Goal: Information Seeking & Learning: Learn about a topic

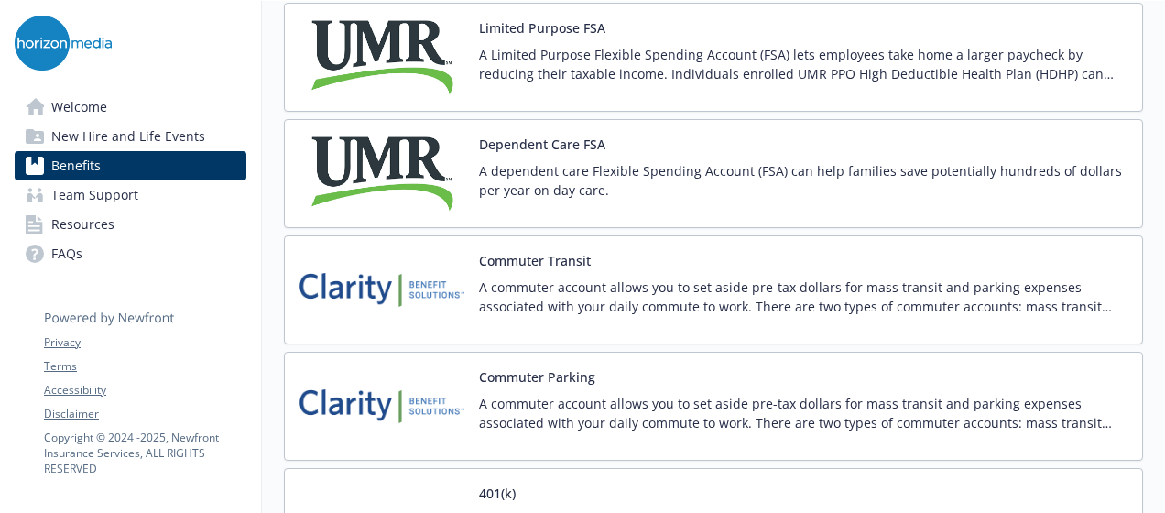
scroll to position [2867, 0]
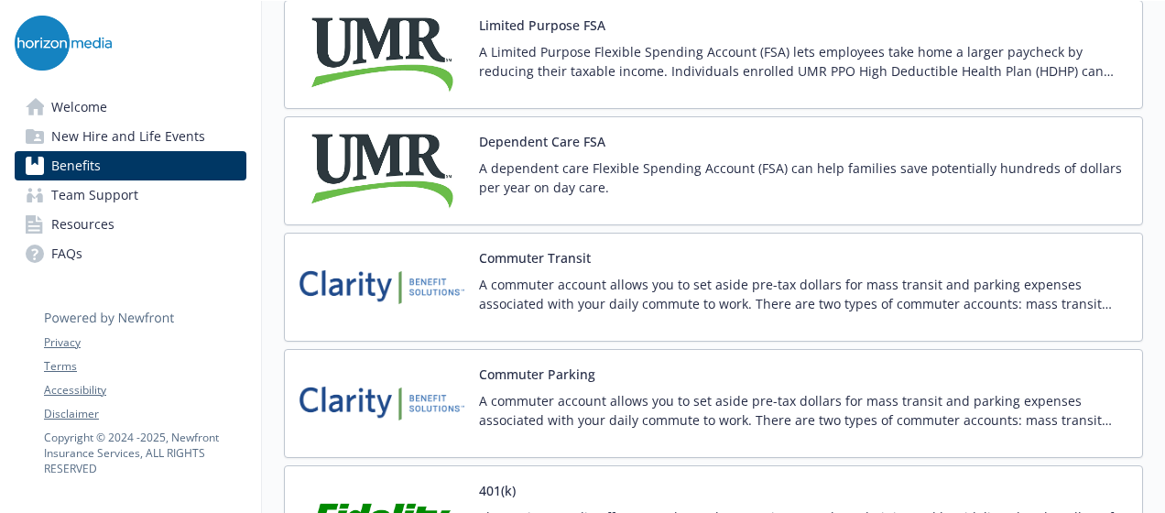
click at [859, 290] on p "A commuter account allows you to set aside pre-tax dollars for mass transit and…" at bounding box center [803, 294] width 648 height 38
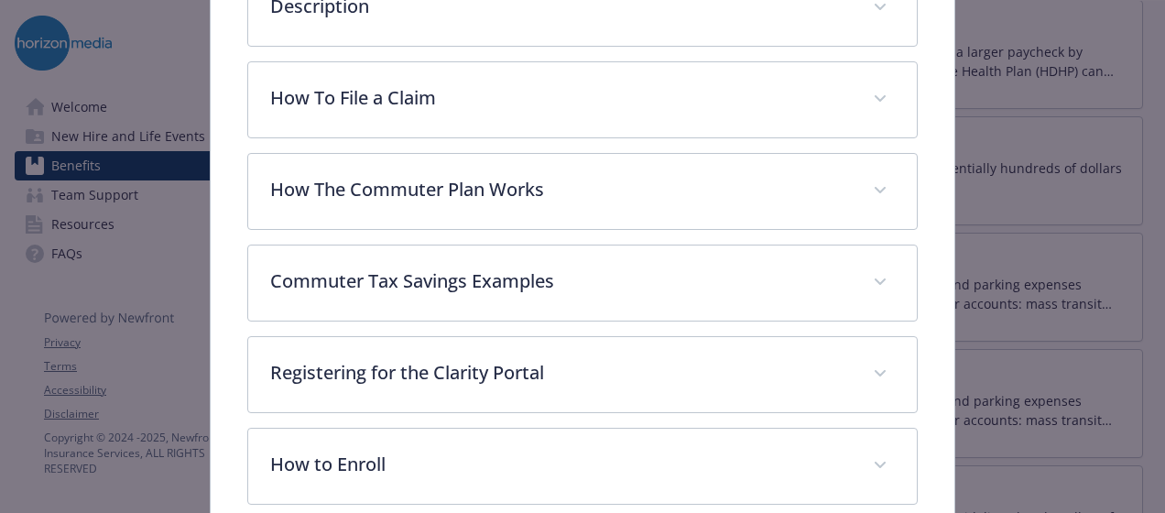
scroll to position [634, 0]
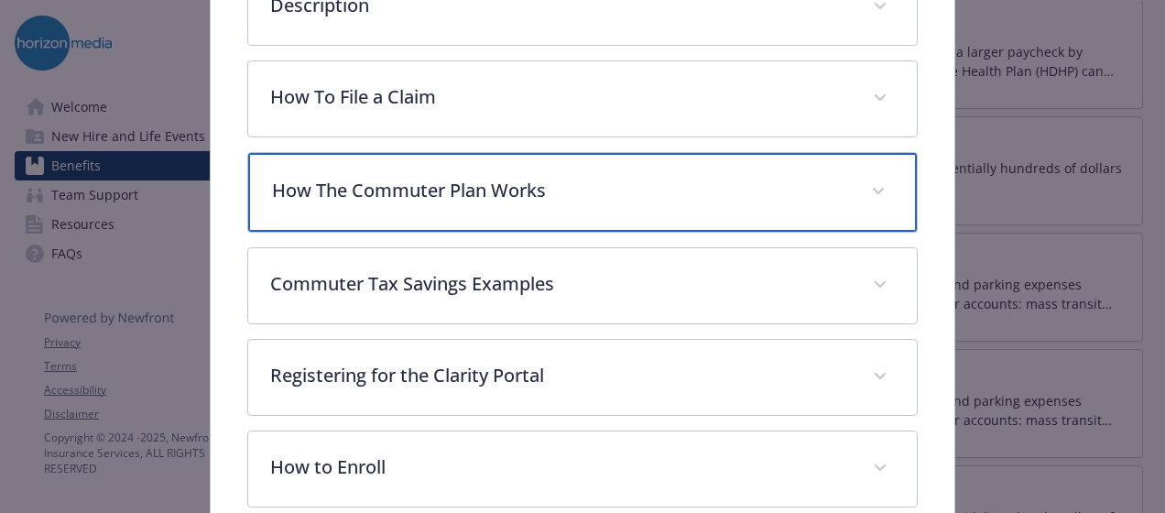
click at [800, 153] on div "How The Commuter Plan Works" at bounding box center [582, 192] width 668 height 79
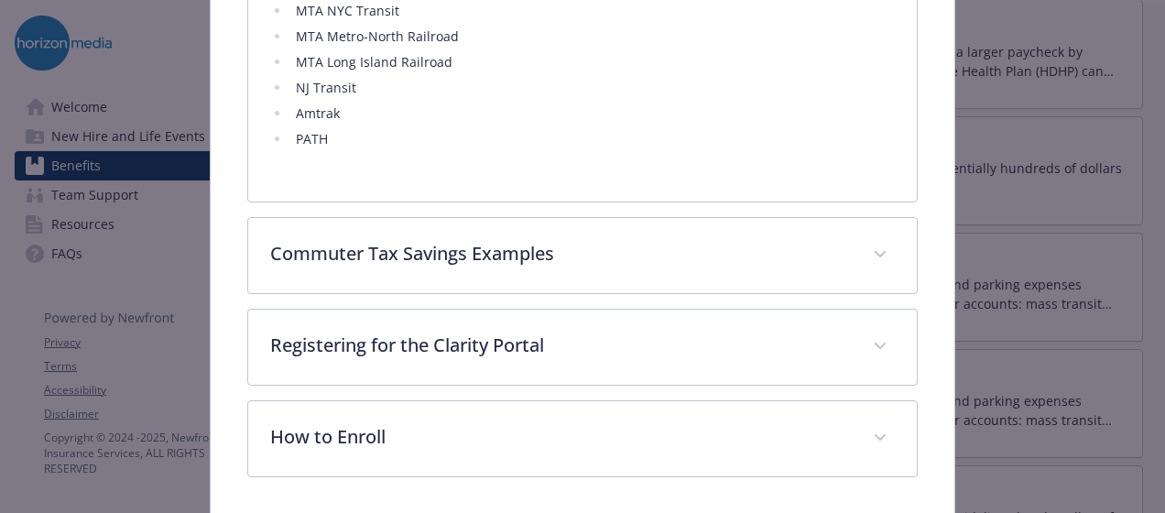
scroll to position [1254, 0]
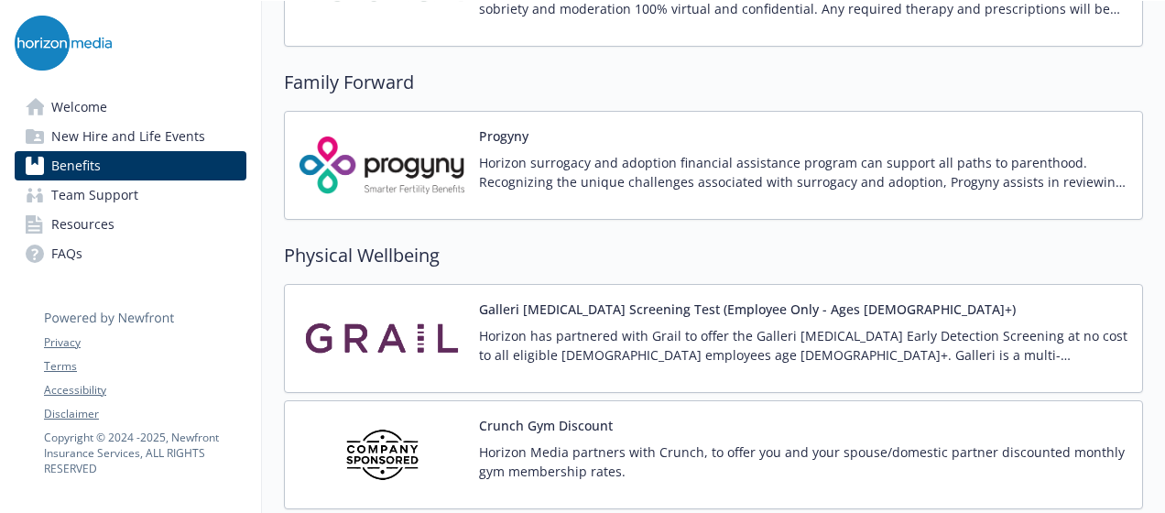
scroll to position [3800, 0]
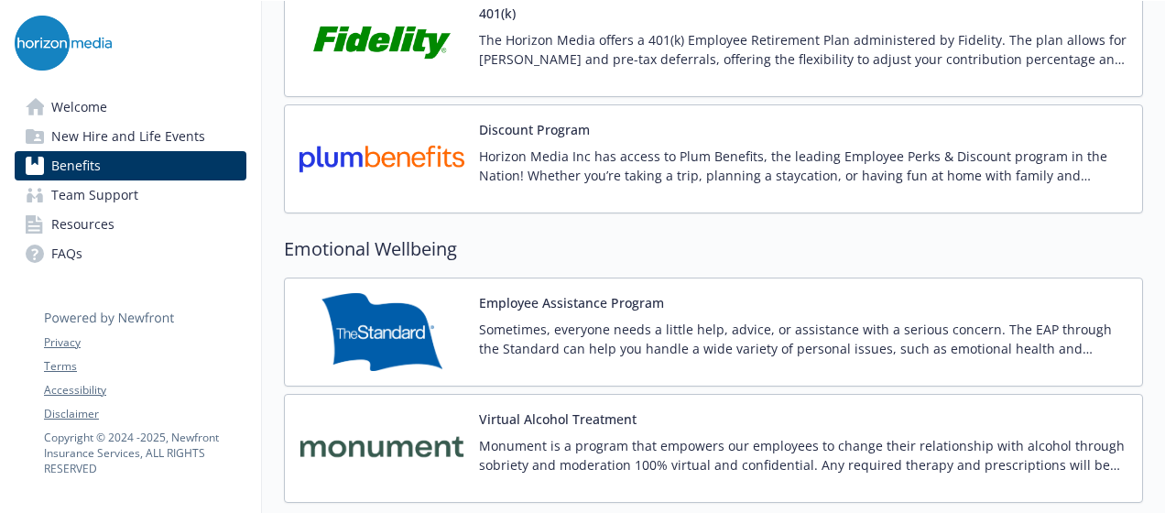
click at [776, 320] on p "Sometimes, everyone needs a little help, advice, or assistance with a serious c…" at bounding box center [803, 339] width 648 height 38
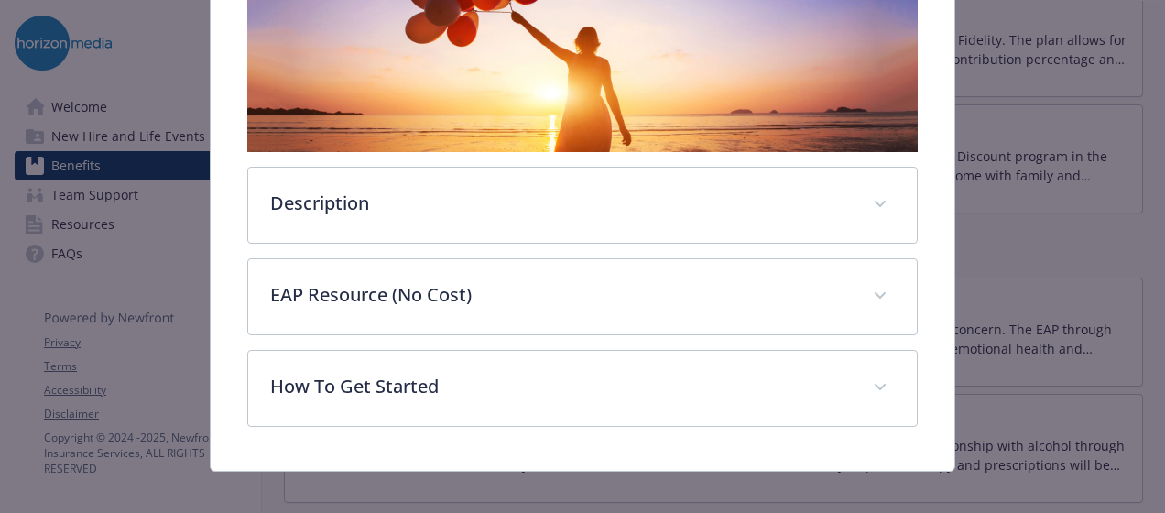
scroll to position [385, 0]
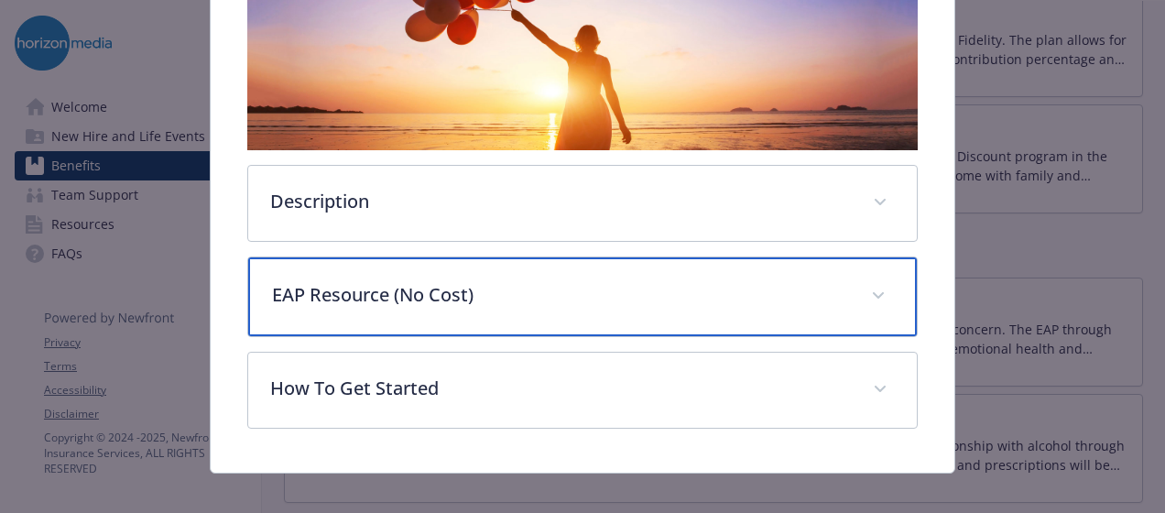
drag, startPoint x: 695, startPoint y: 382, endPoint x: 533, endPoint y: 317, distance: 174.6
click at [533, 317] on div "EAP Resource (No Cost)" at bounding box center [582, 296] width 668 height 79
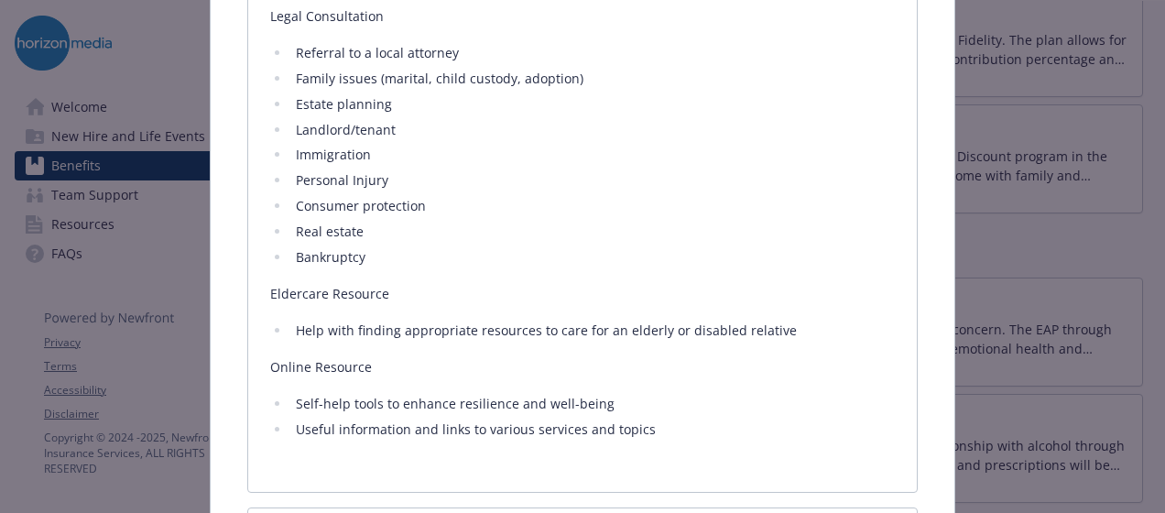
scroll to position [1383, 0]
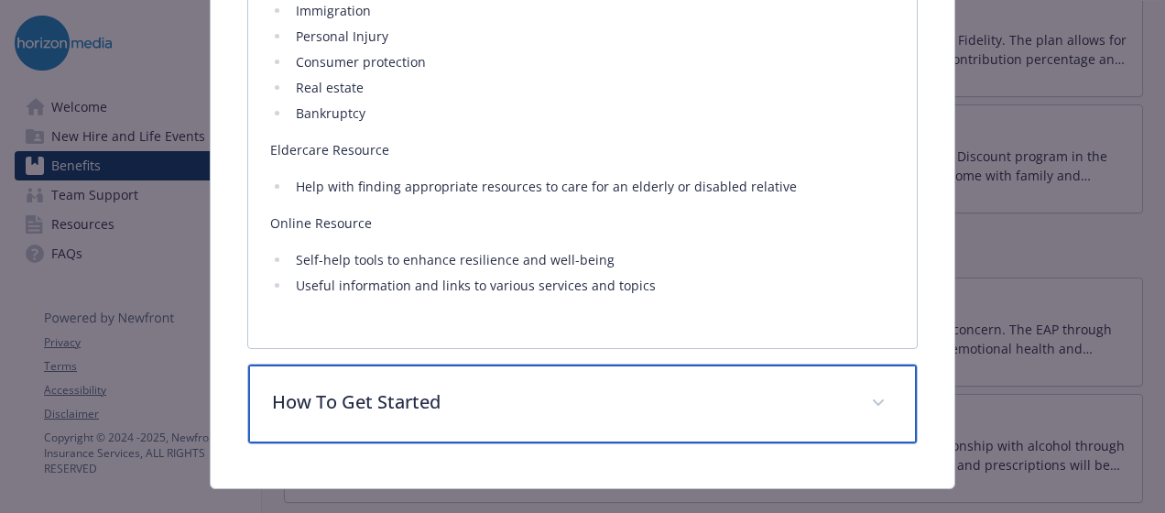
click at [517, 404] on p "How To Get Started" at bounding box center [560, 401] width 577 height 27
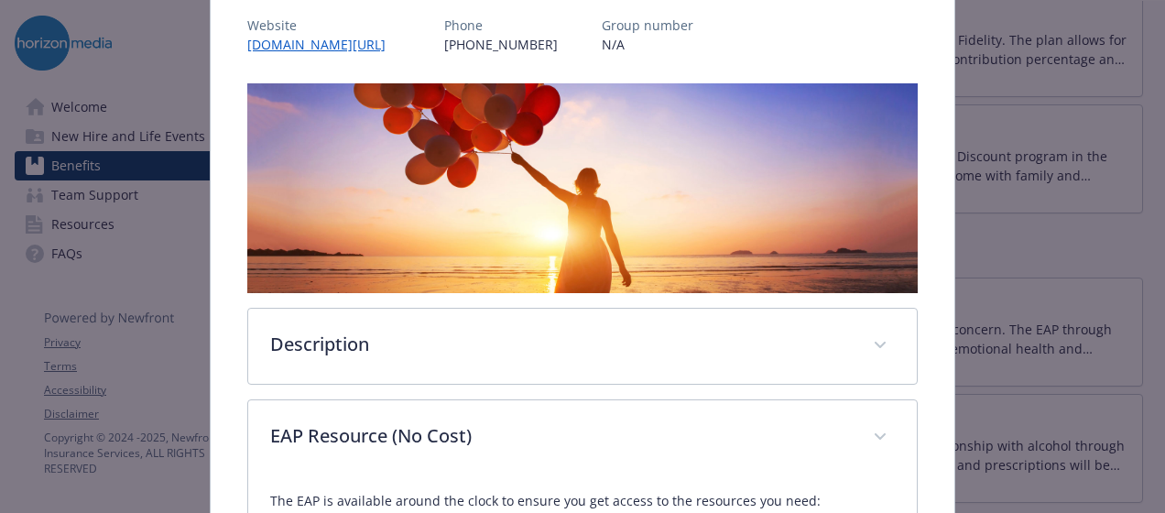
scroll to position [238, 0]
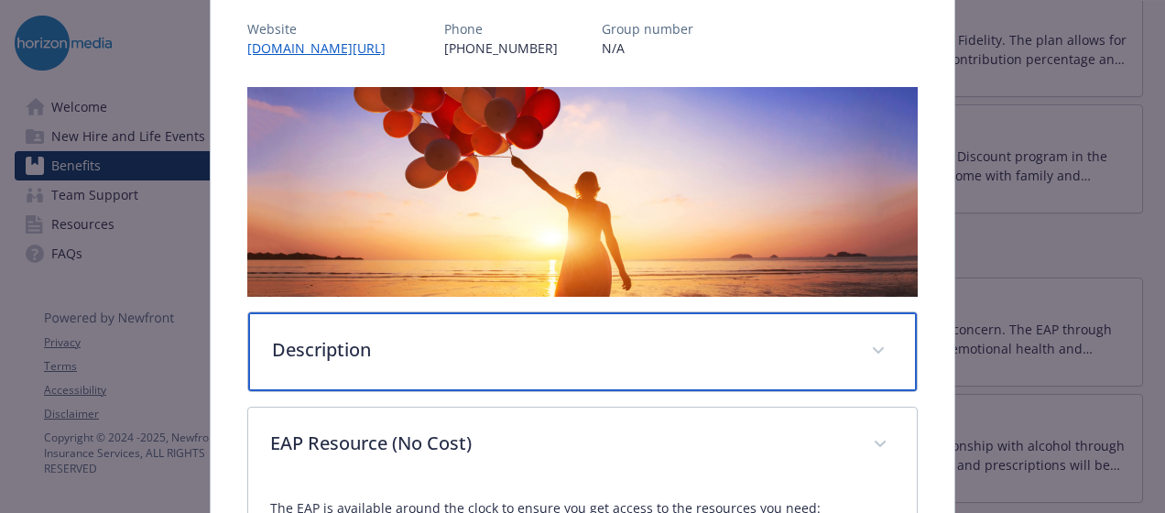
click at [519, 319] on div "Description" at bounding box center [582, 351] width 668 height 79
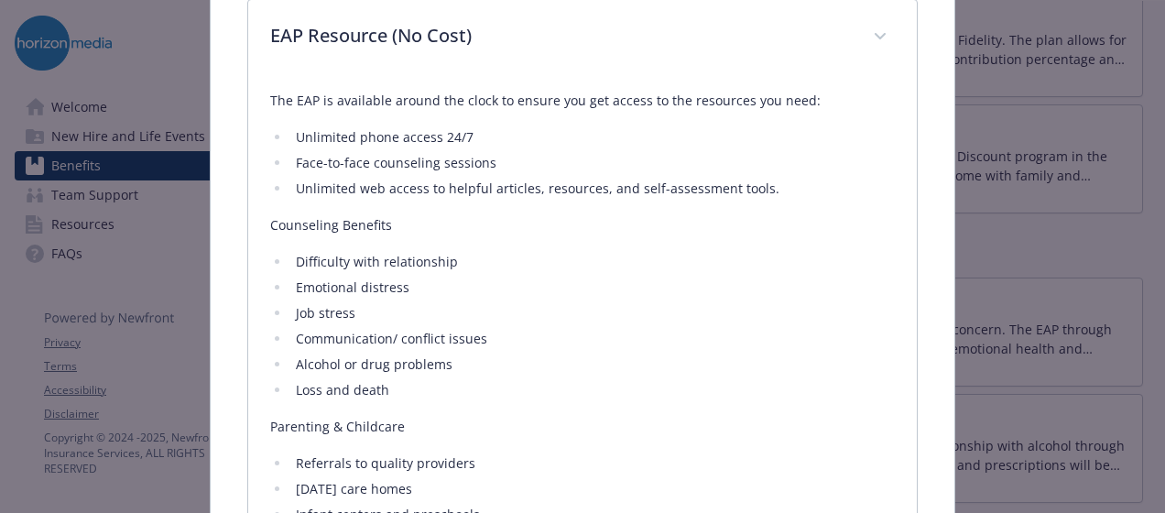
scroll to position [863, 0]
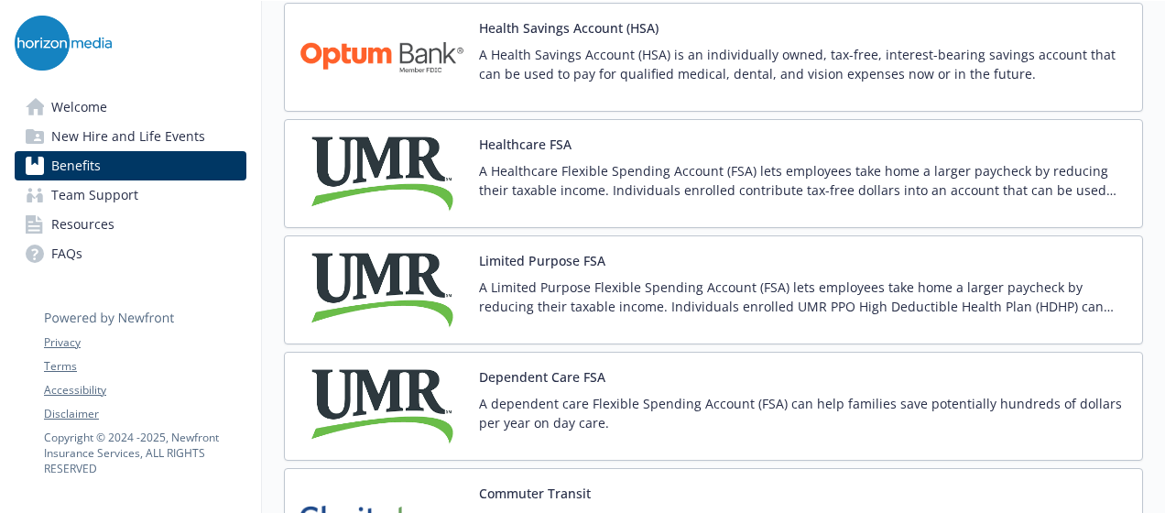
scroll to position [2632, 0]
click at [737, 284] on p "A Limited Purpose Flexible Spending Account (FSA) lets employees take home a la…" at bounding box center [803, 296] width 648 height 38
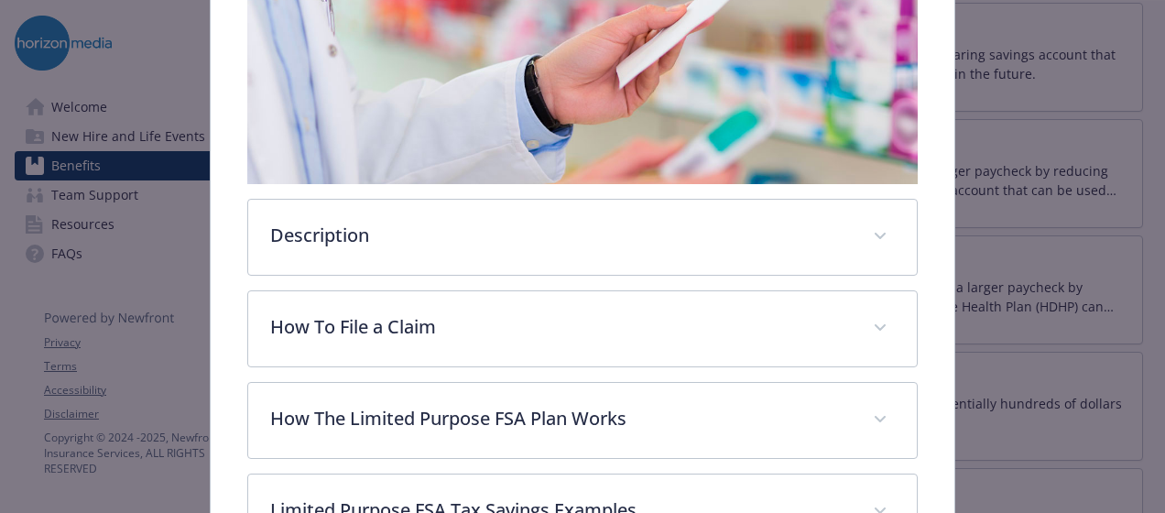
scroll to position [377, 0]
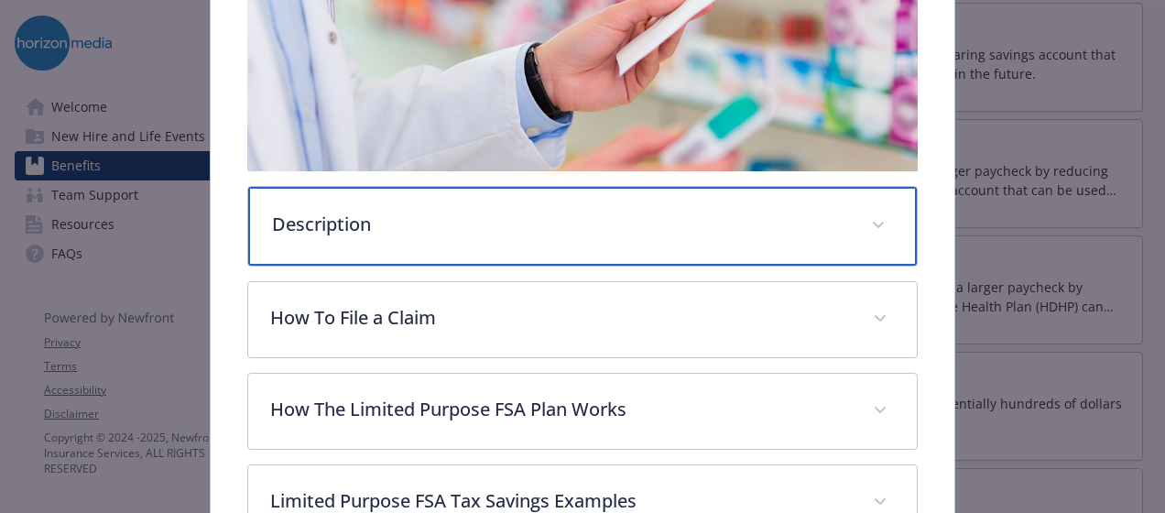
click at [672, 233] on div "Description" at bounding box center [582, 226] width 668 height 79
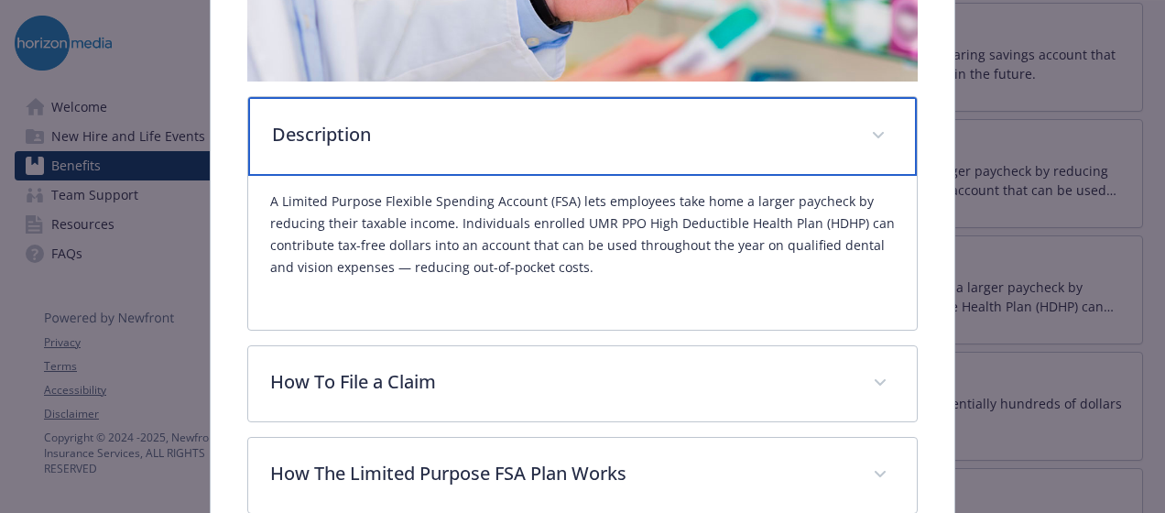
scroll to position [472, 0]
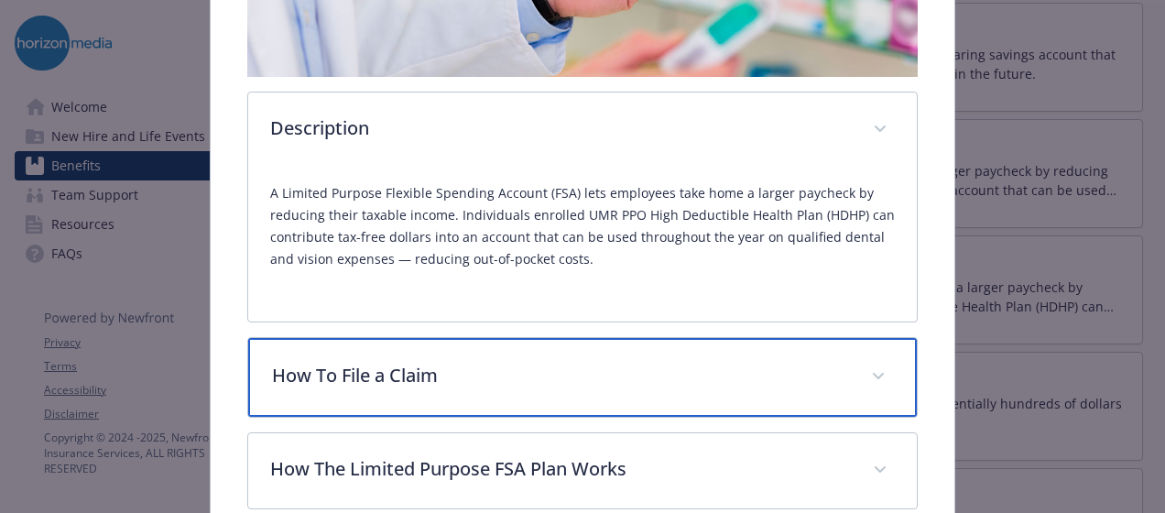
click at [641, 392] on div "How To File a Claim" at bounding box center [582, 377] width 668 height 79
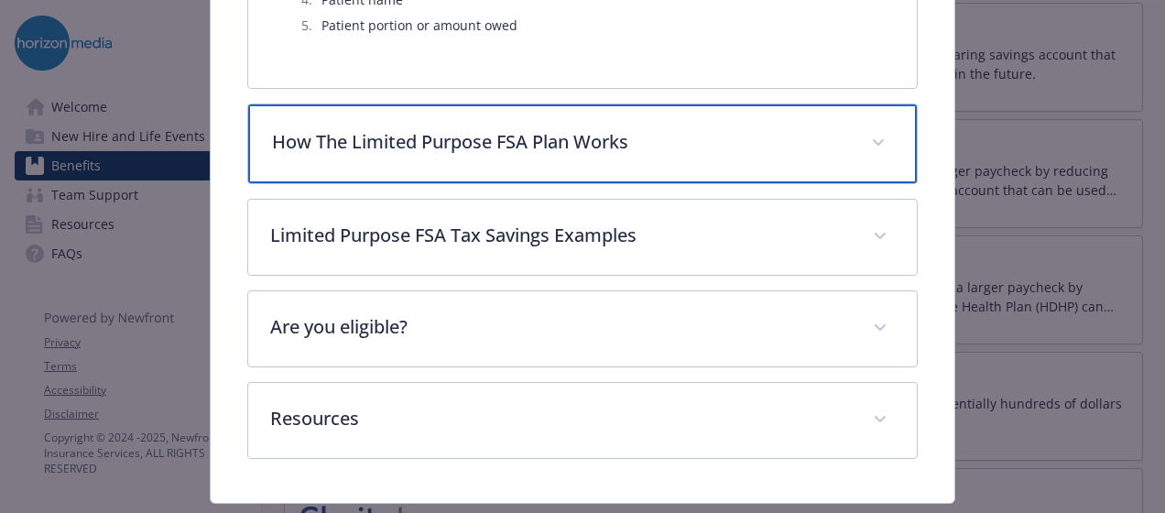
scroll to position [1789, 0]
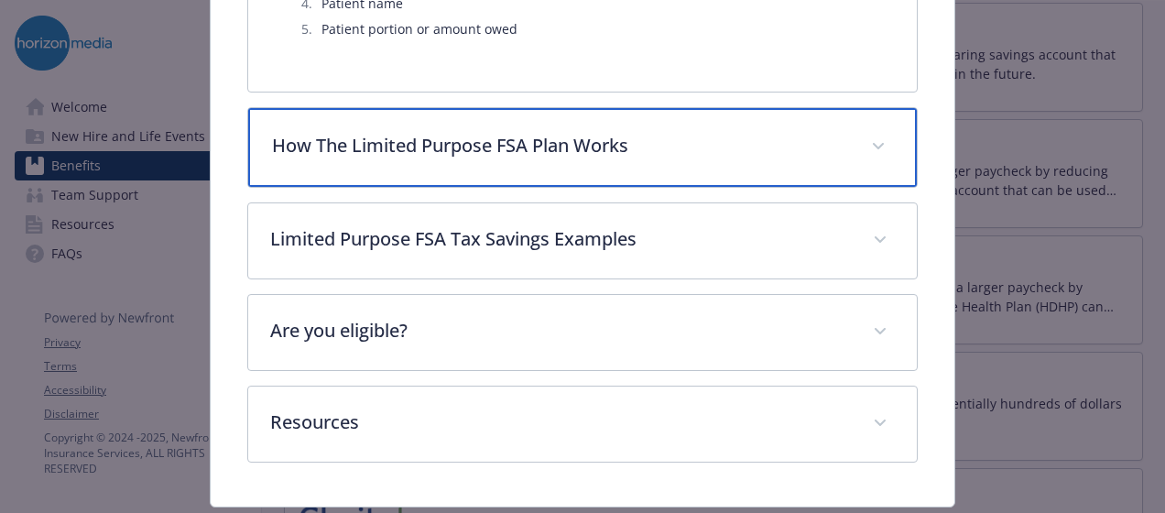
drag, startPoint x: 625, startPoint y: 138, endPoint x: 574, endPoint y: 132, distance: 51.7
click at [574, 132] on p "How The Limited Purpose FSA Plan Works" at bounding box center [560, 145] width 577 height 27
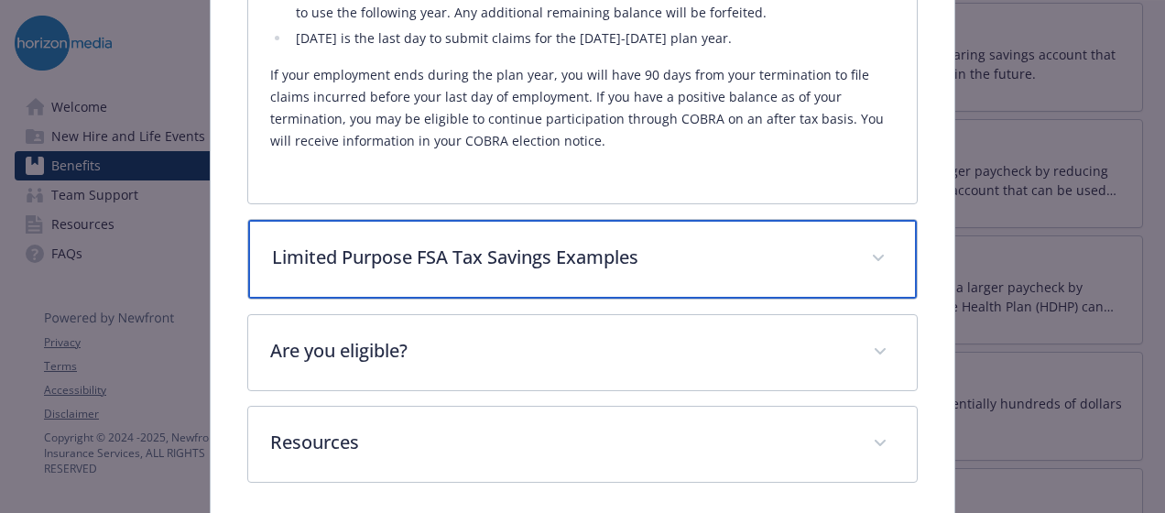
scroll to position [2220, 0]
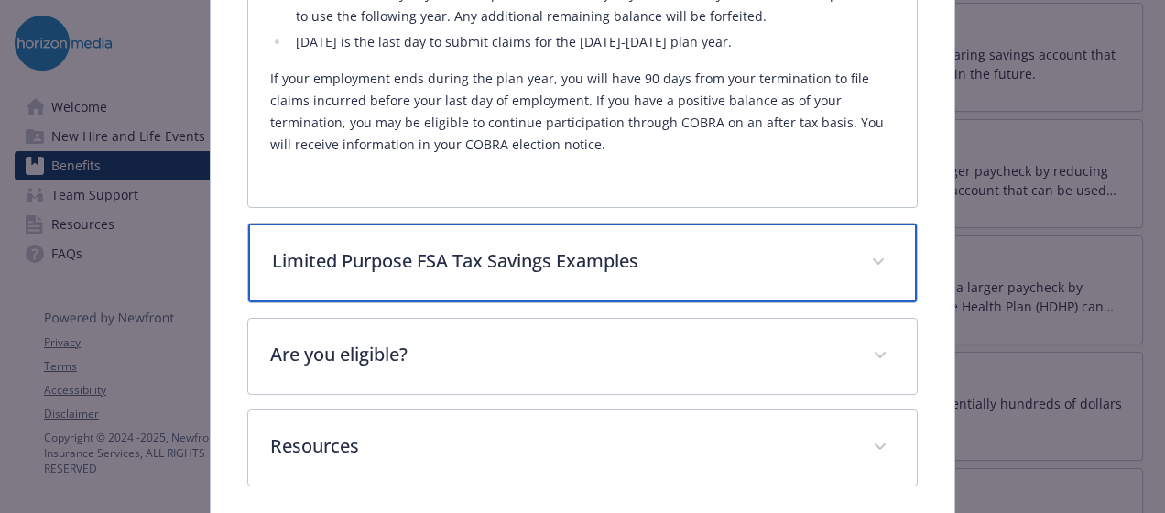
click at [540, 255] on p "Limited Purpose FSA Tax Savings Examples" at bounding box center [560, 260] width 577 height 27
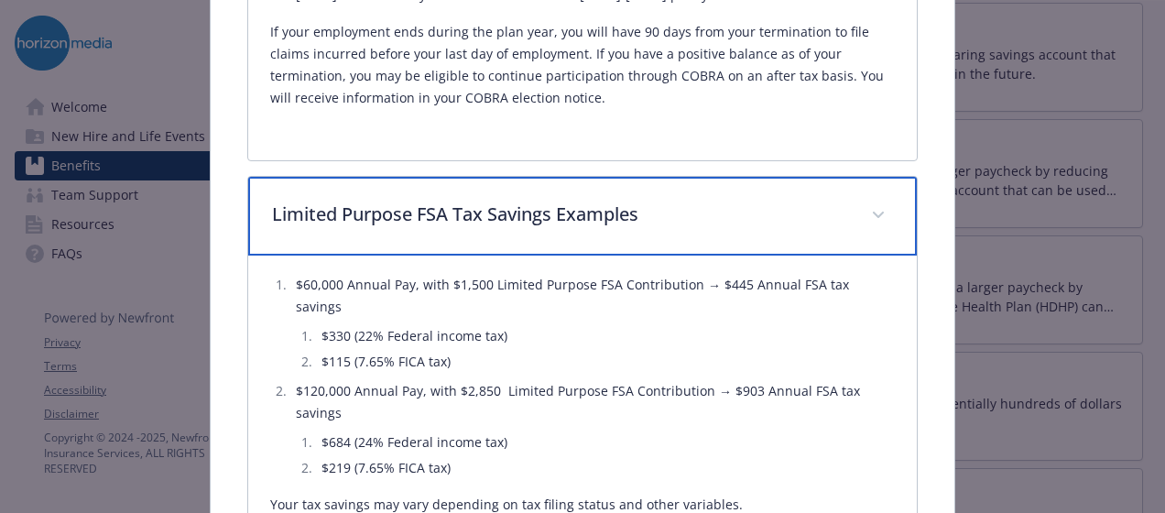
scroll to position [2267, 0]
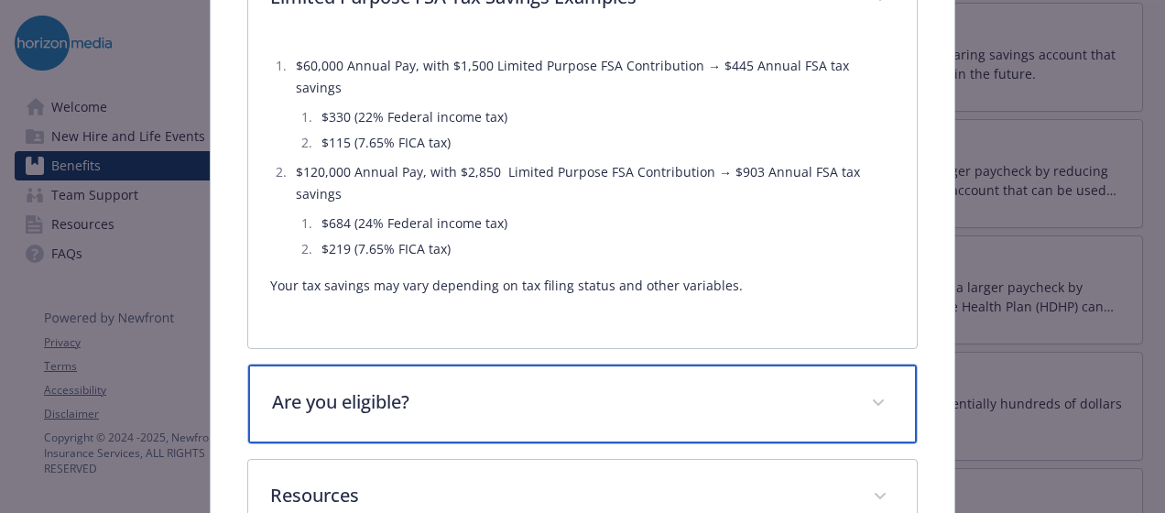
click at [531, 388] on p "Are you eligible?" at bounding box center [560, 401] width 577 height 27
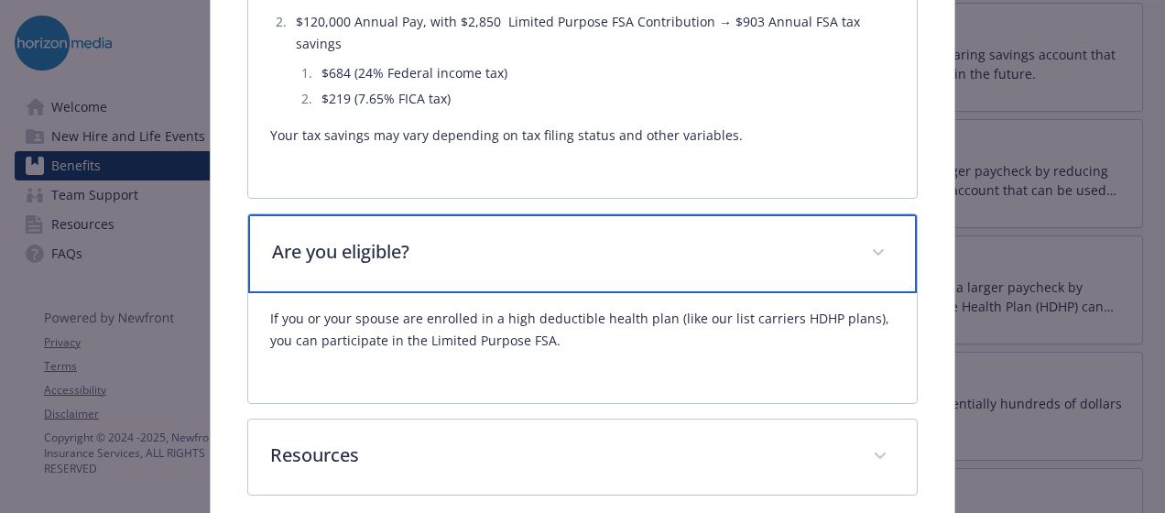
scroll to position [2687, 0]
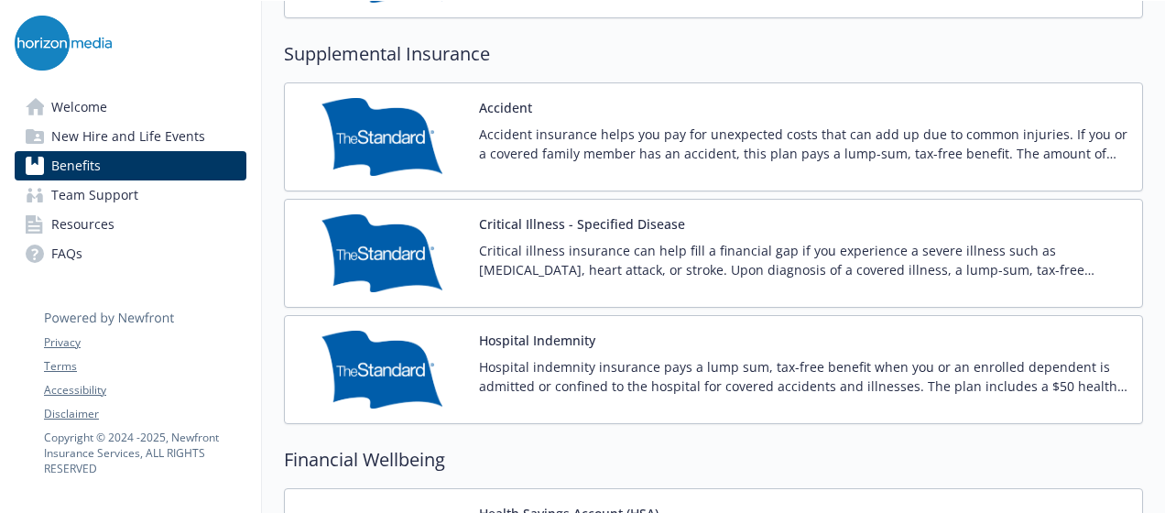
scroll to position [2144, 0]
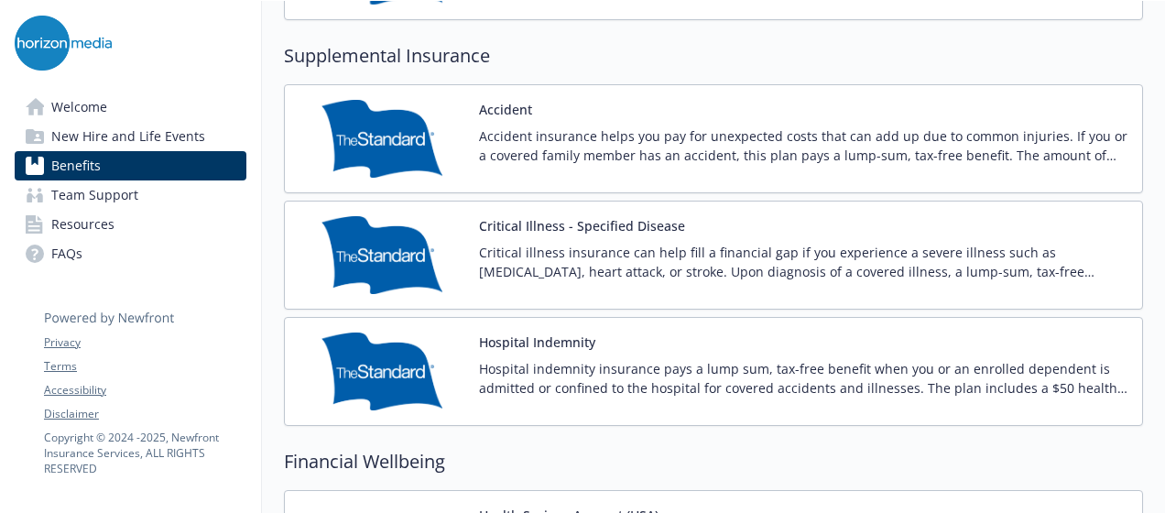
click at [697, 368] on p "Hospital indemnity insurance pays a lump sum, tax-free benefit when you or an e…" at bounding box center [803, 378] width 648 height 38
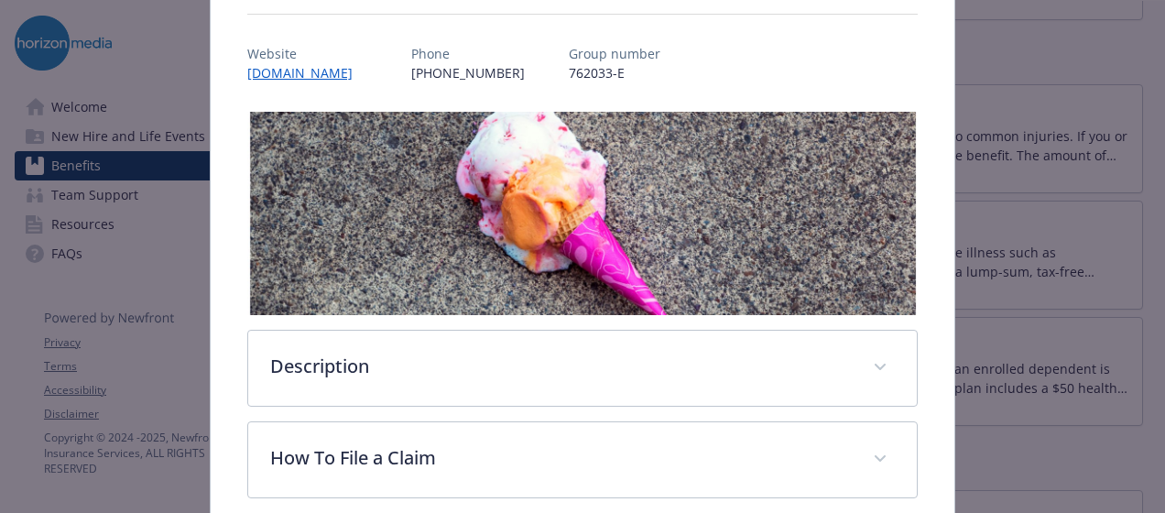
scroll to position [362, 0]
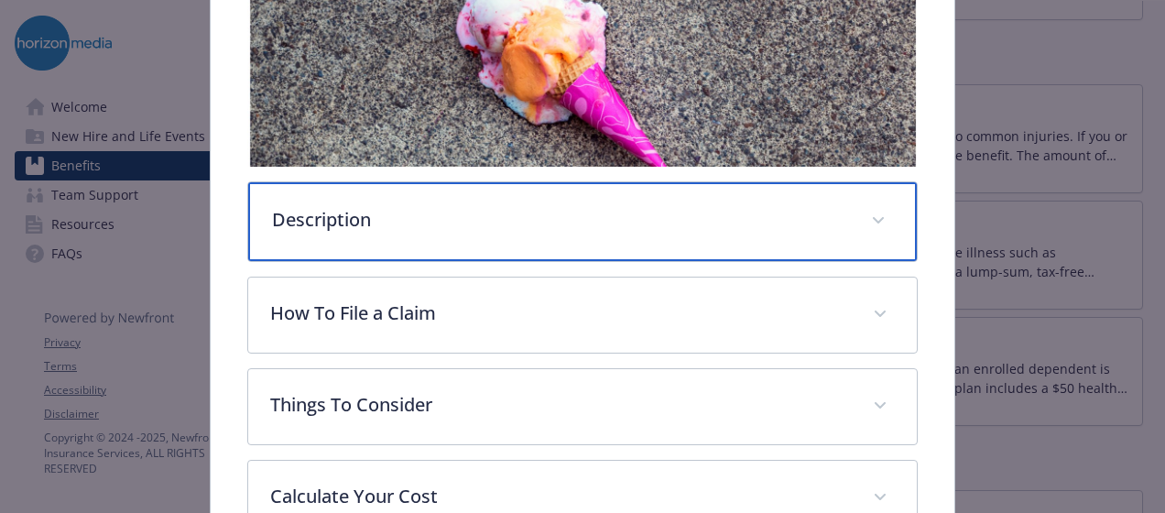
click at [635, 240] on div "Description" at bounding box center [582, 221] width 668 height 79
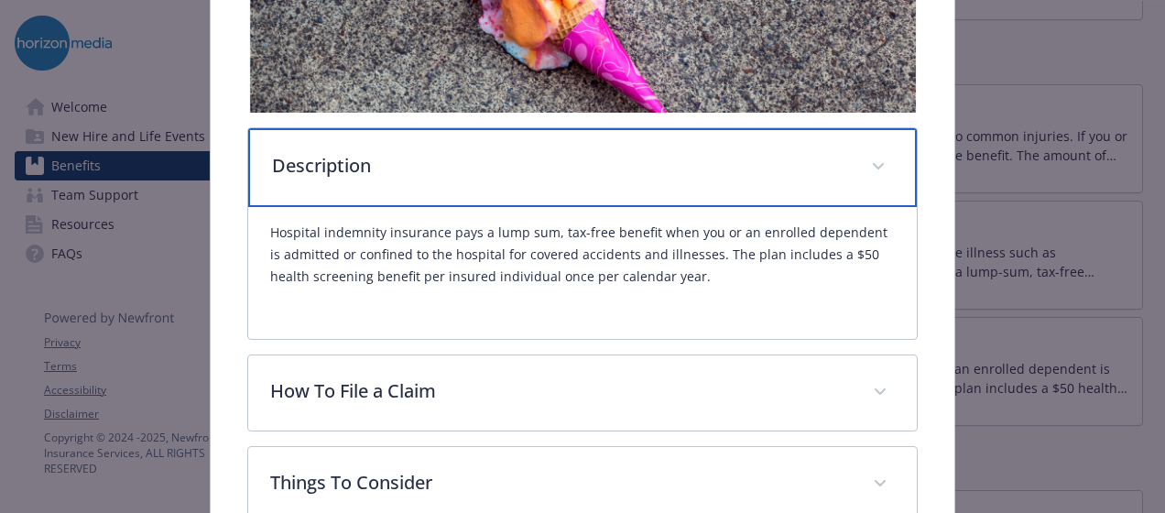
scroll to position [419, 0]
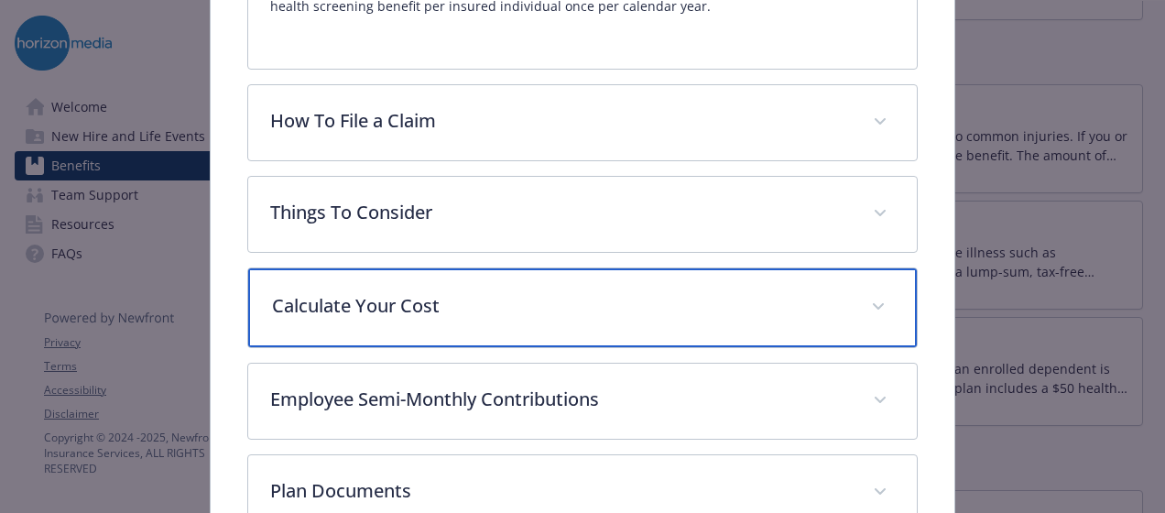
click at [573, 297] on p "Calculate Your Cost" at bounding box center [560, 305] width 577 height 27
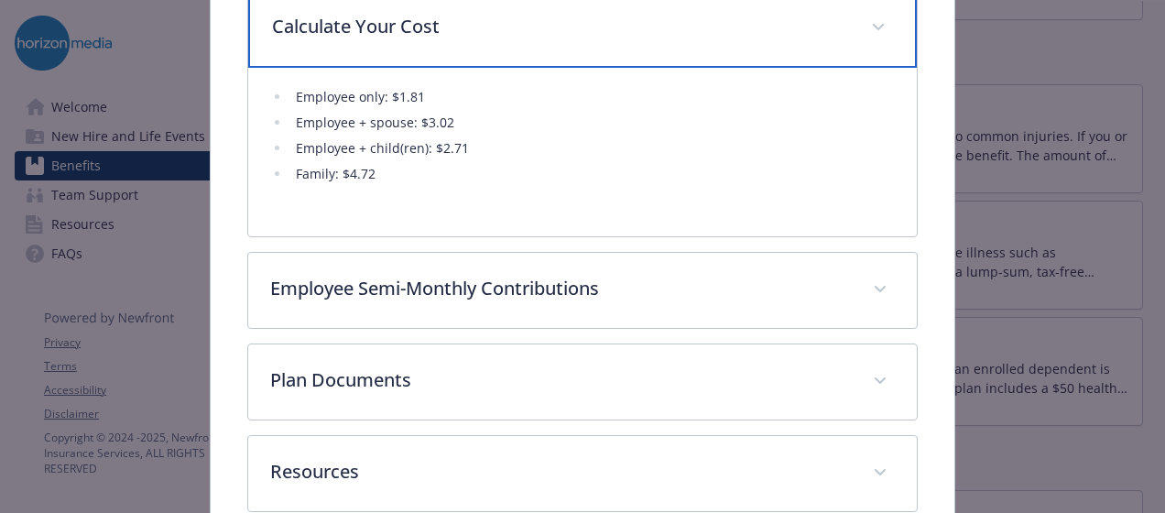
scroll to position [1056, 0]
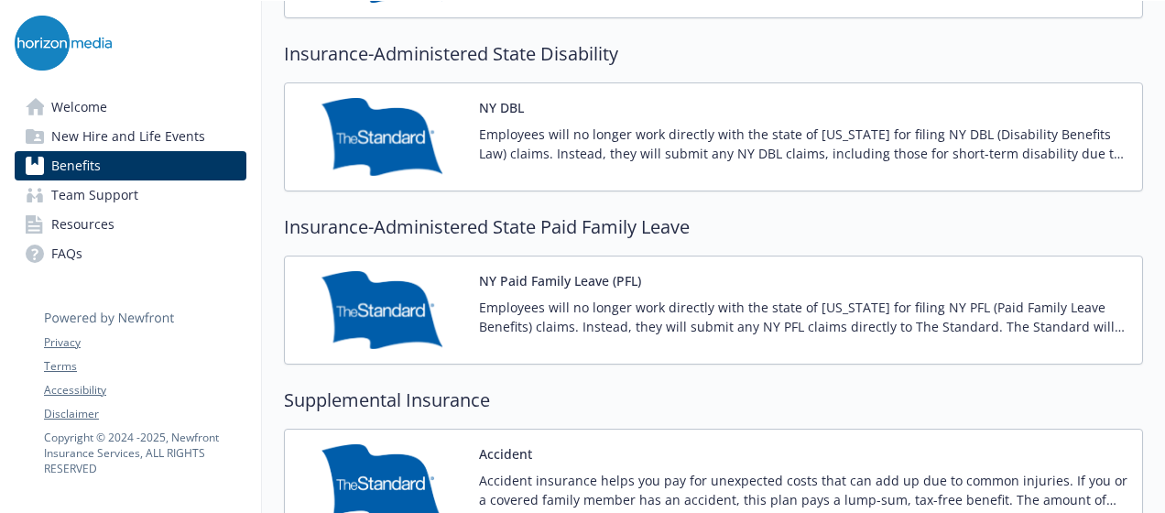
scroll to position [1789, 0]
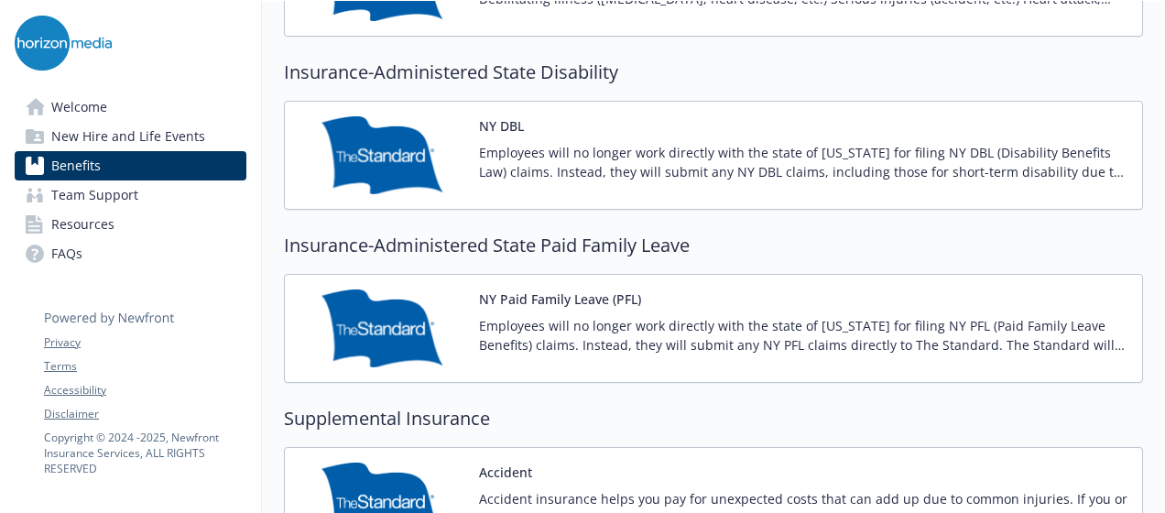
click at [980, 320] on p "Employees will no longer work directly with the state of [US_STATE] for filing …" at bounding box center [803, 335] width 648 height 38
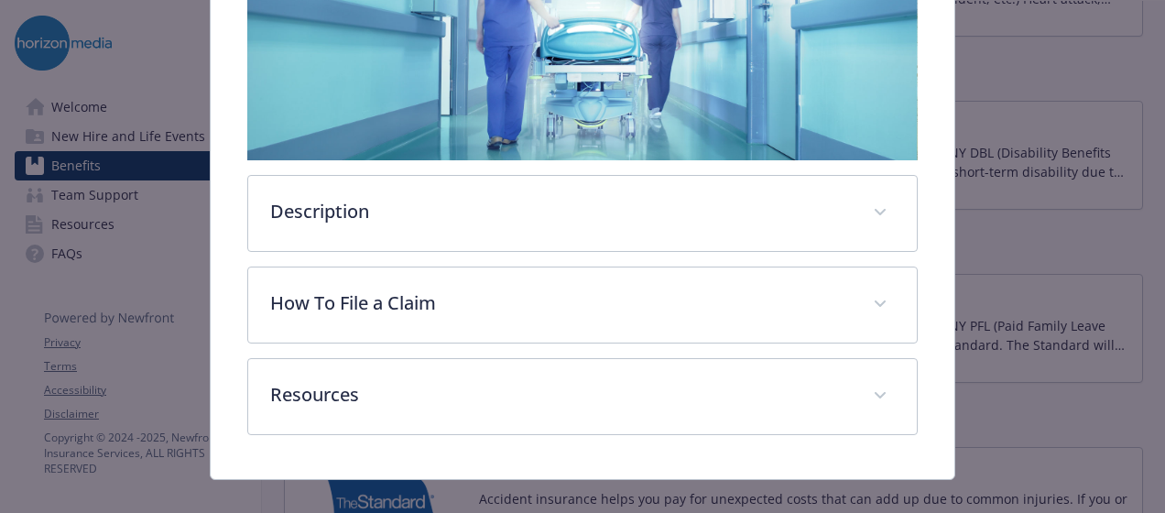
scroll to position [394, 0]
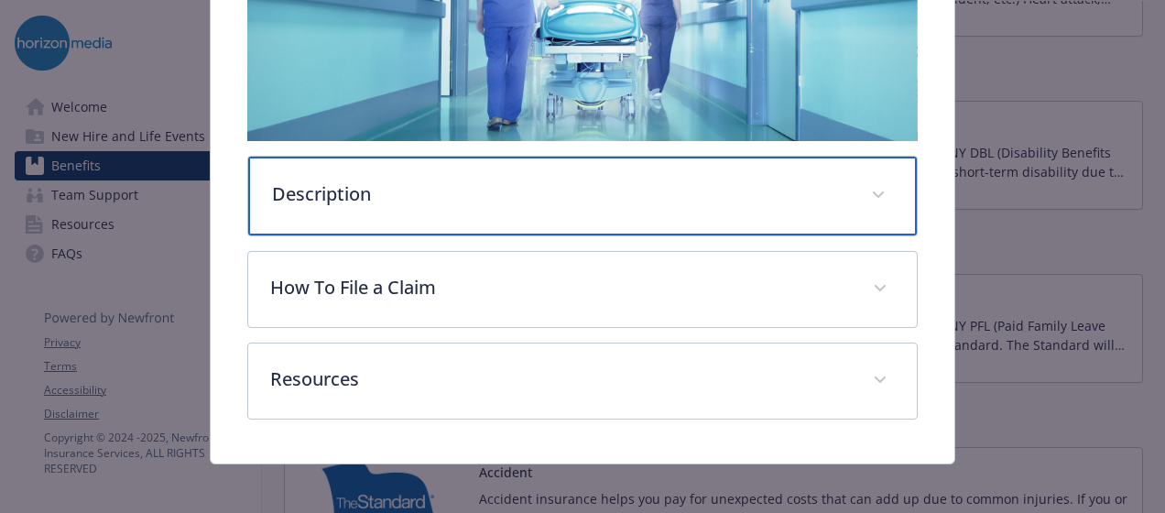
click at [733, 170] on div "Description" at bounding box center [582, 196] width 668 height 79
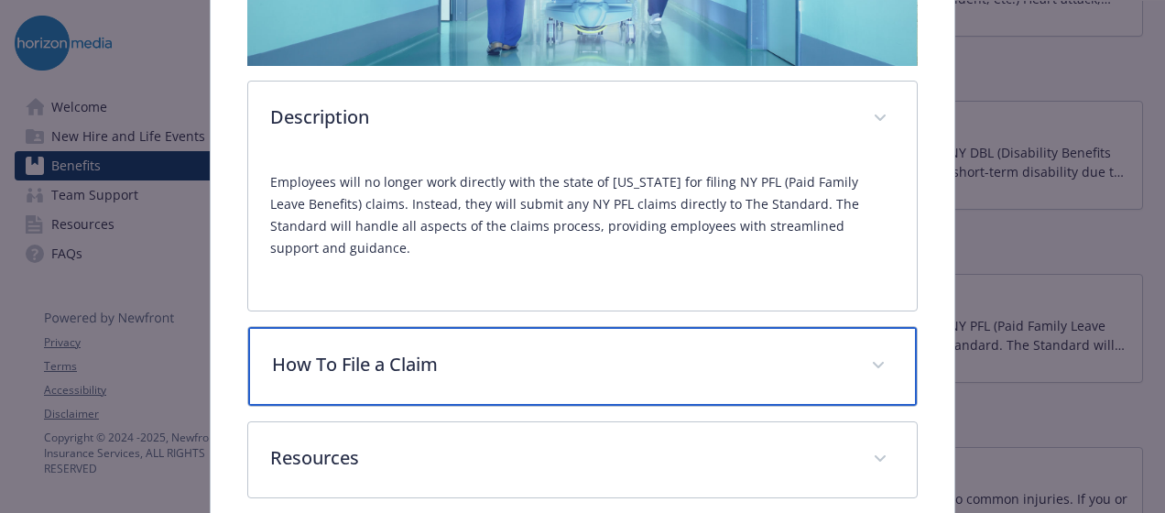
click at [729, 351] on p "How To File a Claim" at bounding box center [560, 364] width 577 height 27
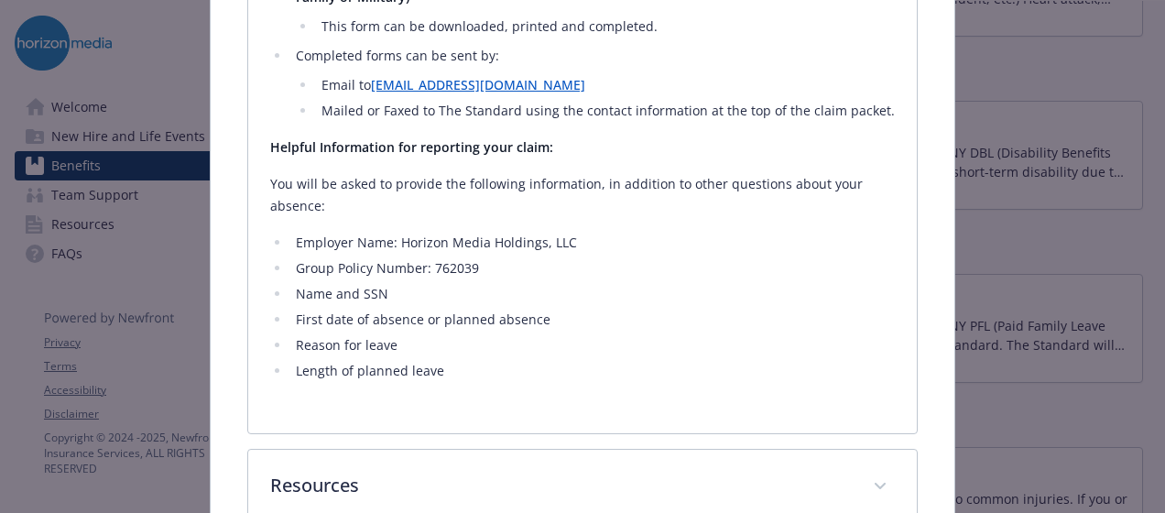
scroll to position [1062, 0]
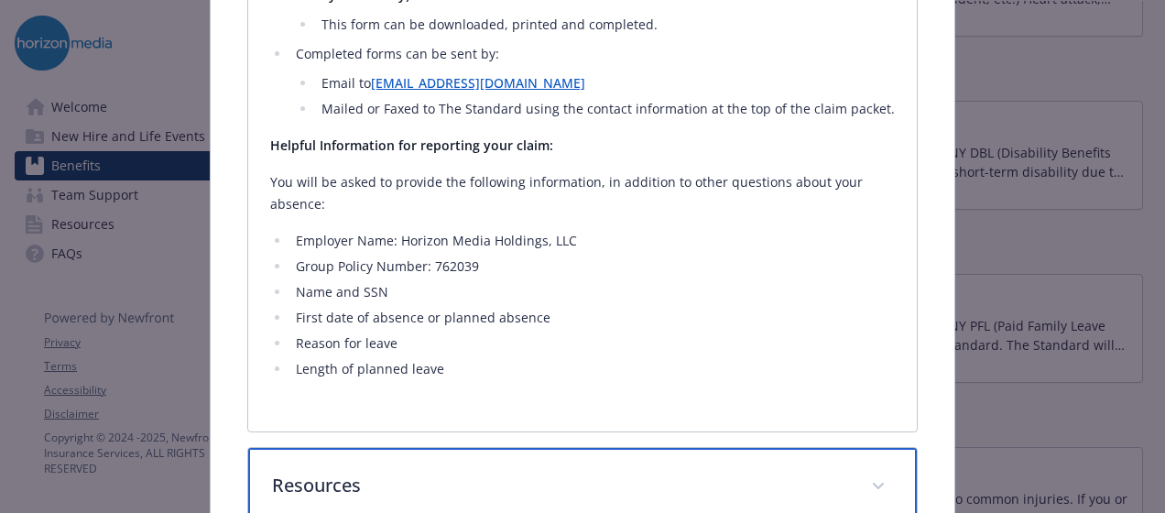
click at [668, 472] on p "Resources" at bounding box center [560, 485] width 577 height 27
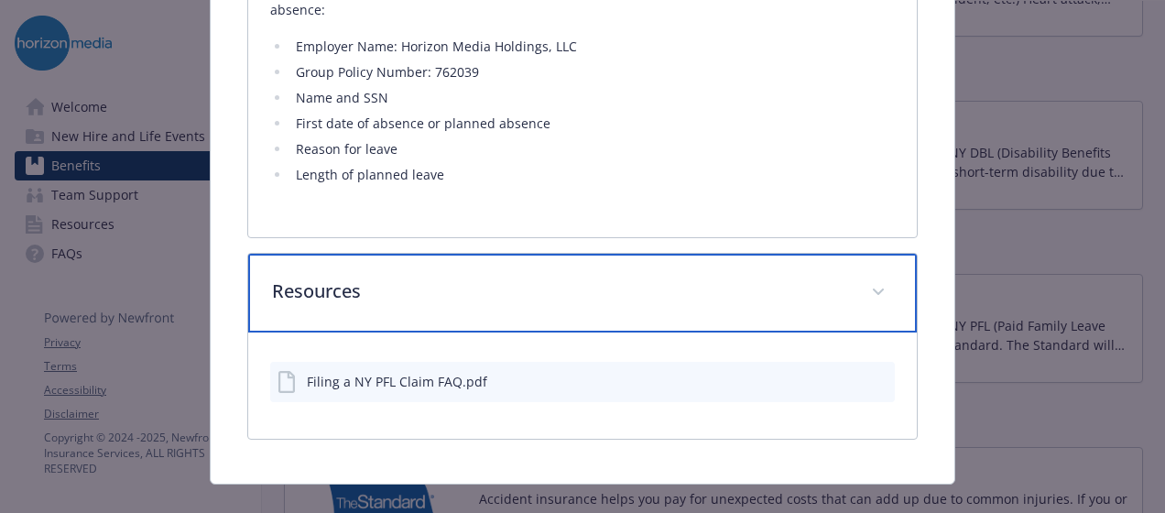
scroll to position [1254, 0]
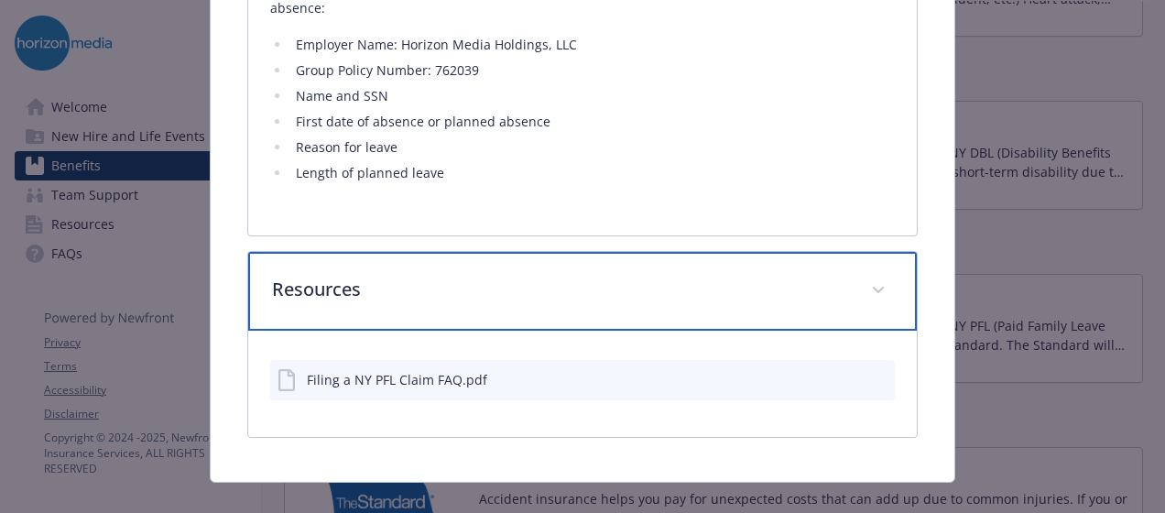
click at [692, 252] on div "Resources" at bounding box center [582, 291] width 668 height 79
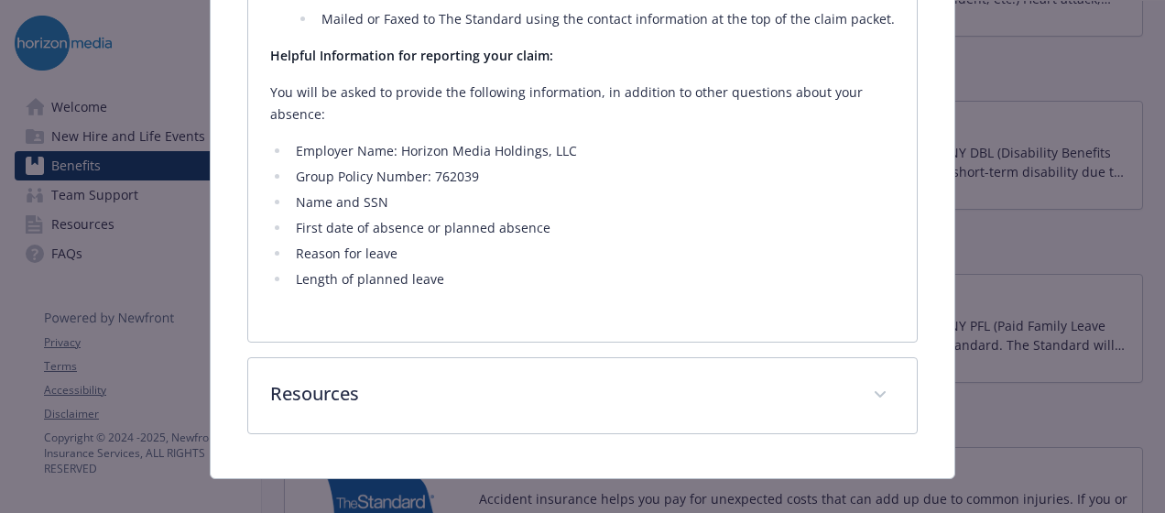
scroll to position [1145, 0]
